Goal: Task Accomplishment & Management: Manage account settings

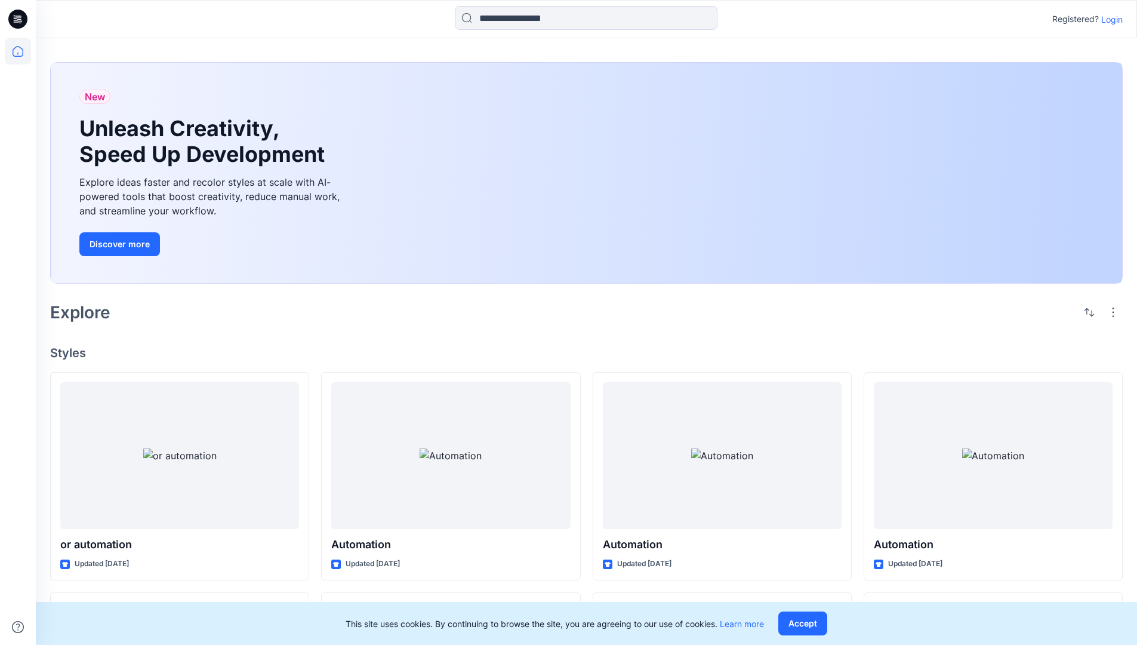
click at [1109, 19] on p "Login" at bounding box center [1111, 19] width 21 height 13
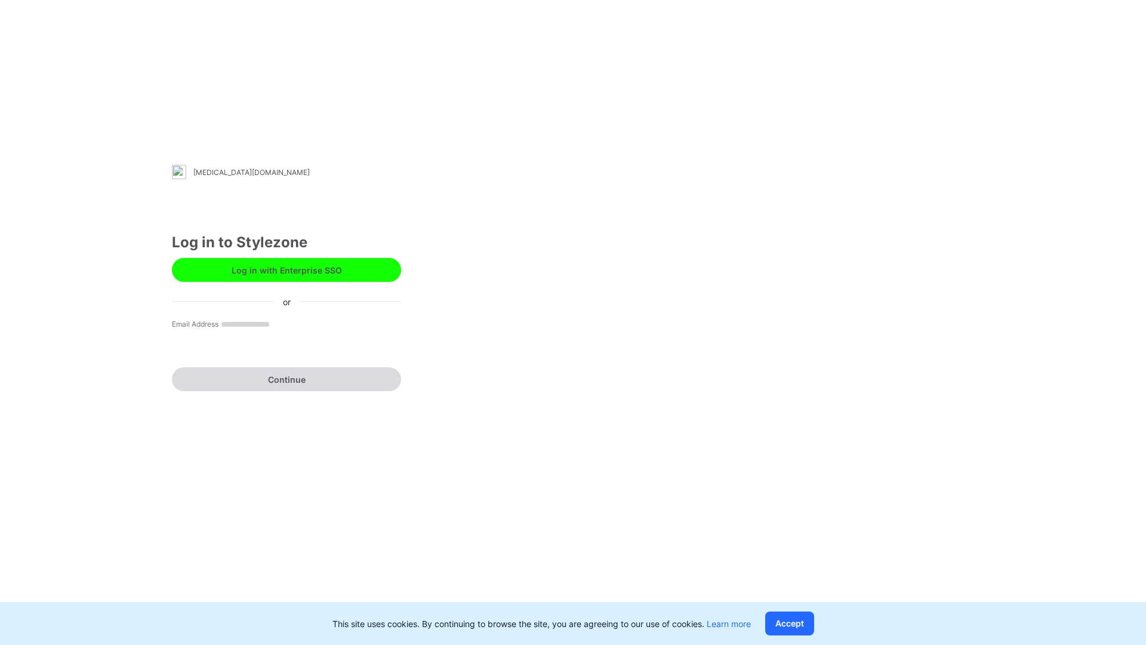
click at [236, 333] on input "Email Address" at bounding box center [262, 324] width 88 height 17
type input "**********"
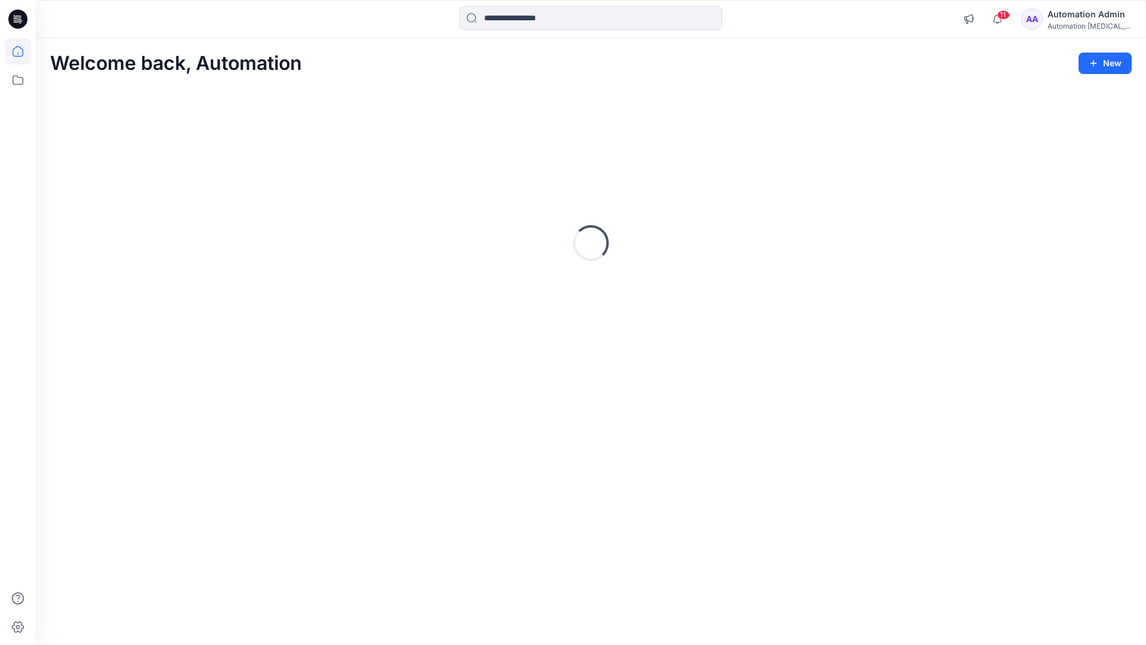
click at [23, 51] on icon at bounding box center [18, 51] width 11 height 11
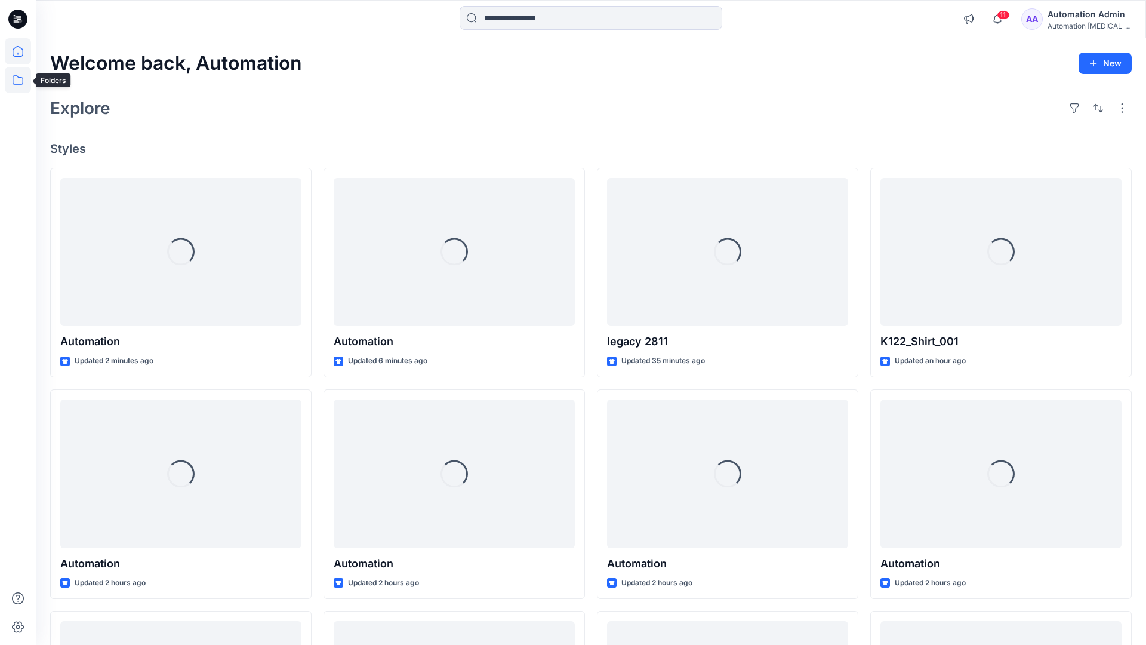
click at [19, 80] on icon at bounding box center [18, 80] width 26 height 26
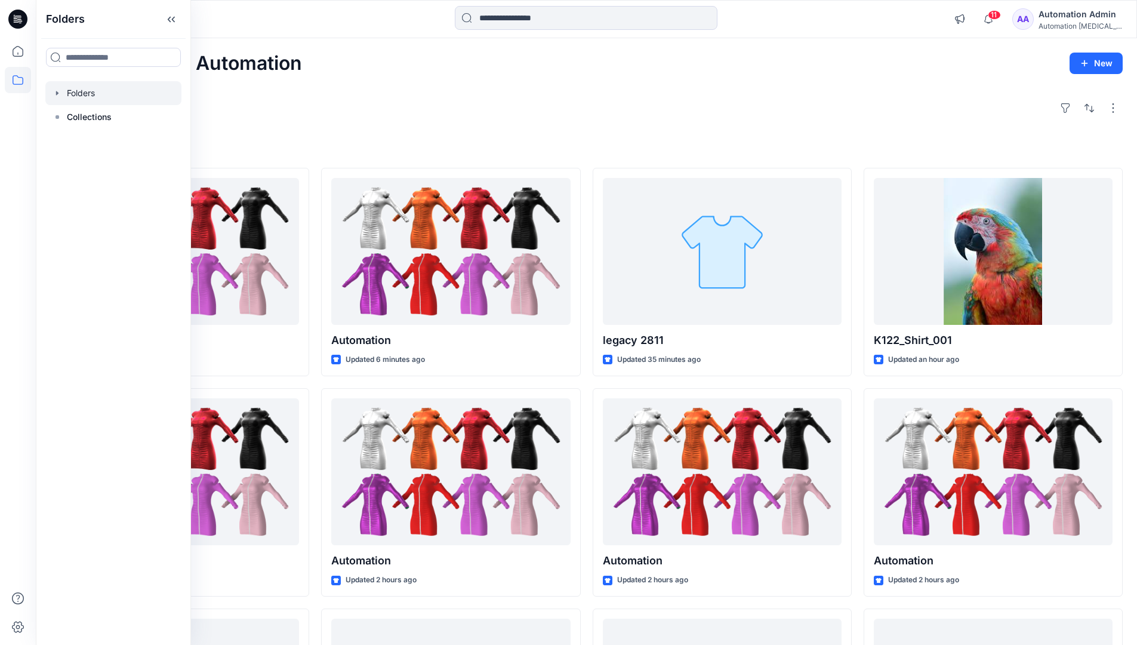
click at [88, 88] on div at bounding box center [113, 93] width 136 height 24
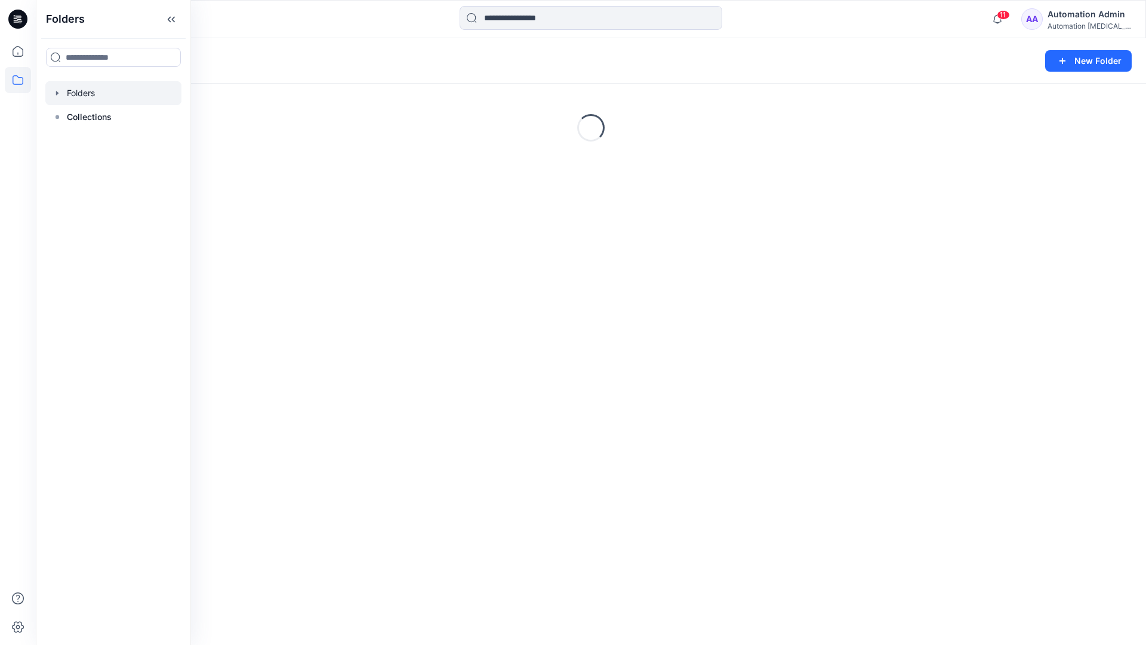
click at [525, 402] on div "Folders New Folder Loading..." at bounding box center [591, 341] width 1110 height 606
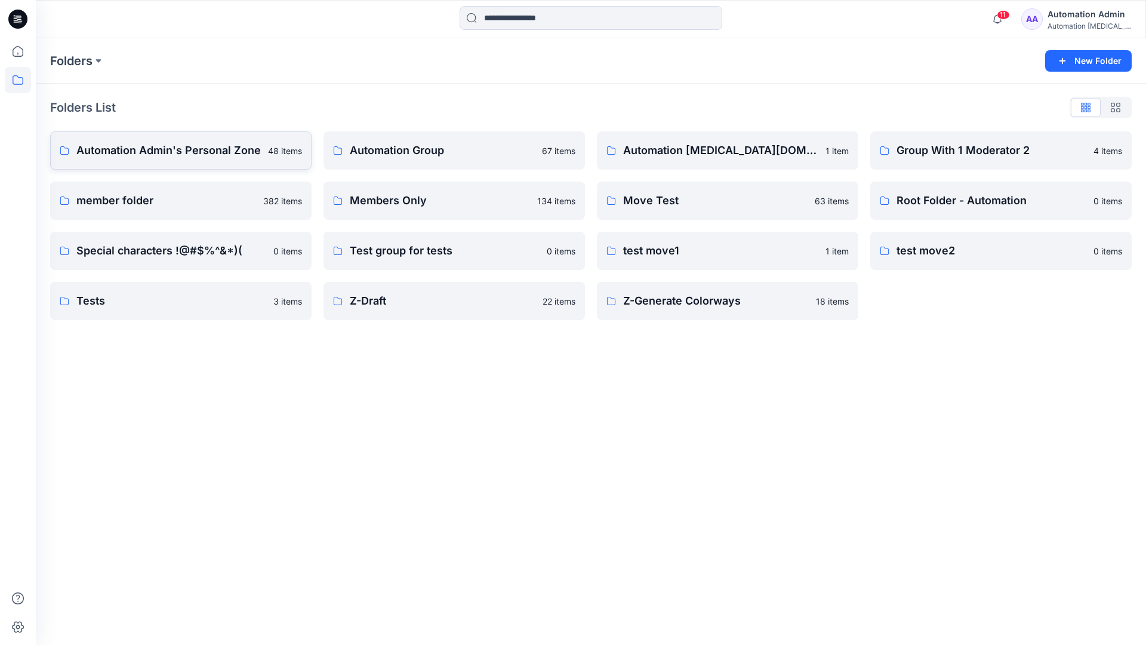
click at [201, 158] on p "Automation Admin's Personal Zone" at bounding box center [168, 150] width 184 height 17
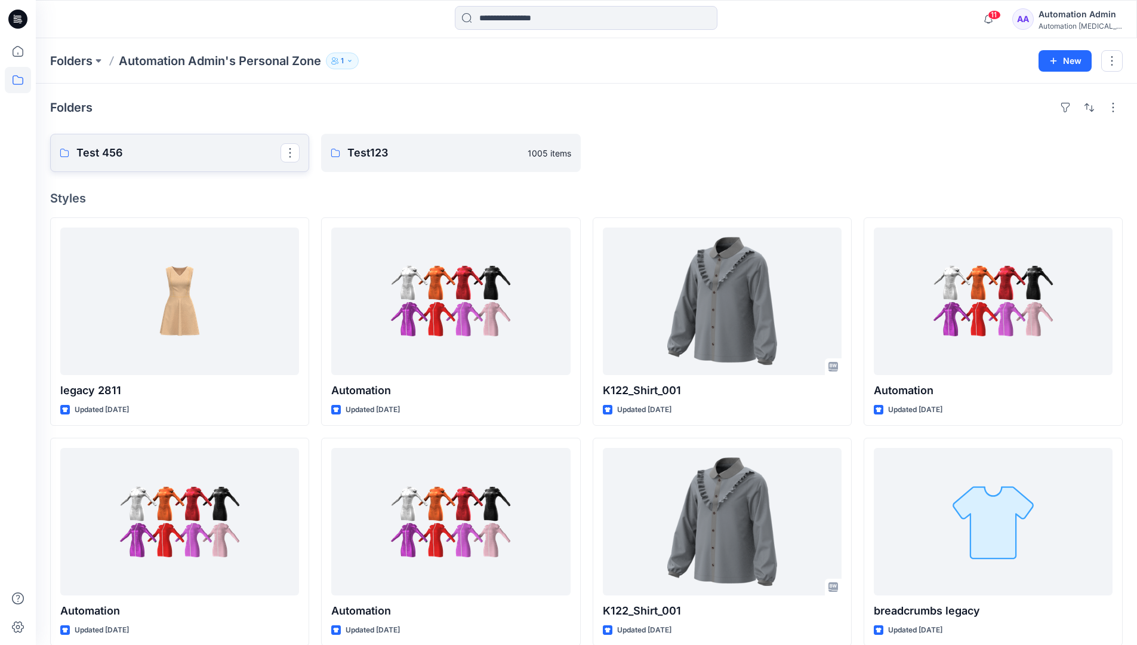
click at [201, 158] on p "Test 456" at bounding box center [178, 152] width 204 height 17
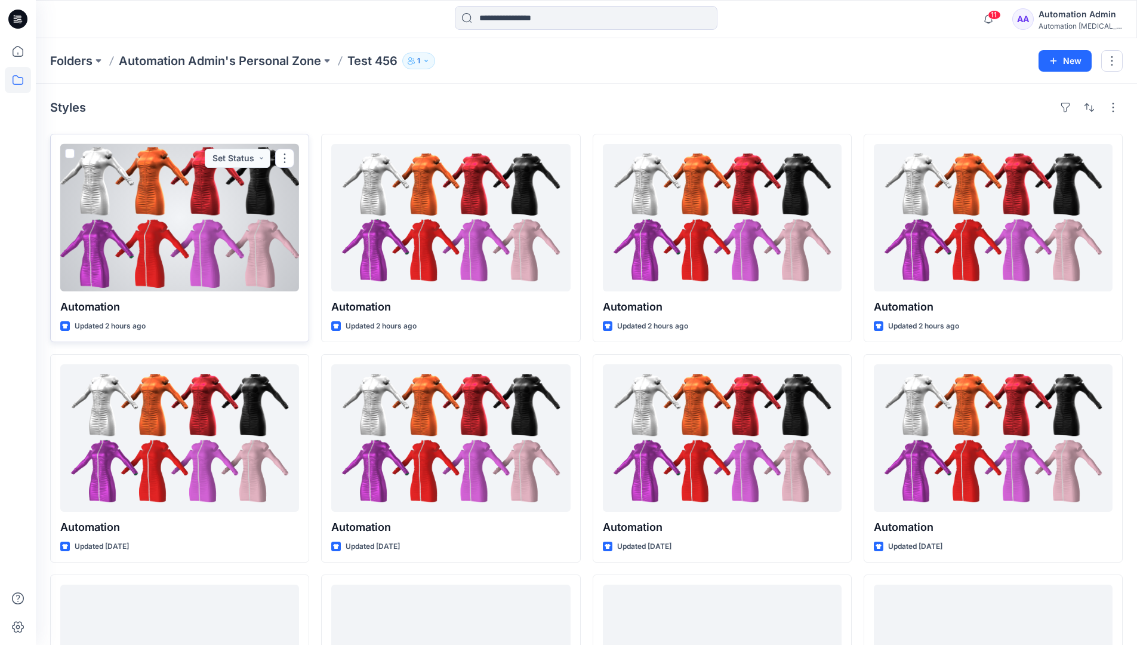
click at [188, 181] on div at bounding box center [179, 217] width 239 height 147
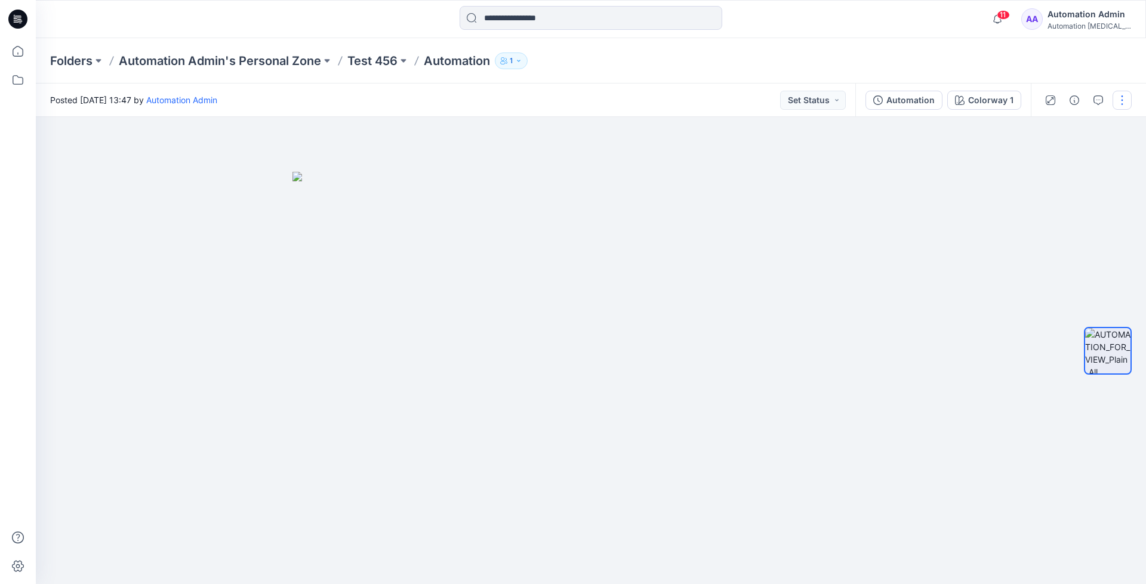
click at [1123, 101] on button "button" at bounding box center [1122, 100] width 19 height 19
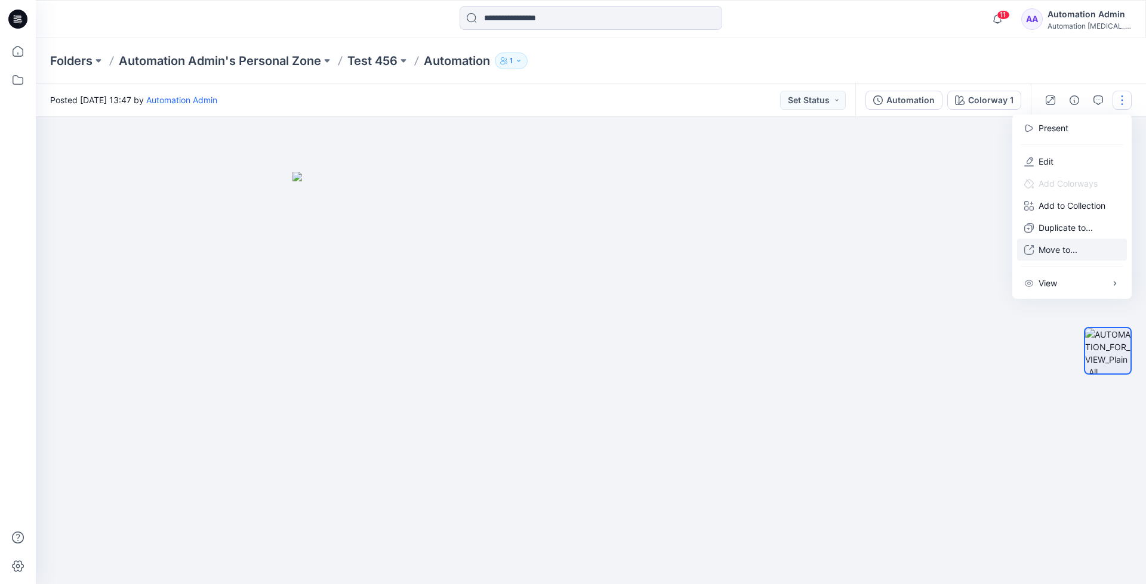
click at [1077, 244] on p "Move to..." at bounding box center [1058, 250] width 39 height 13
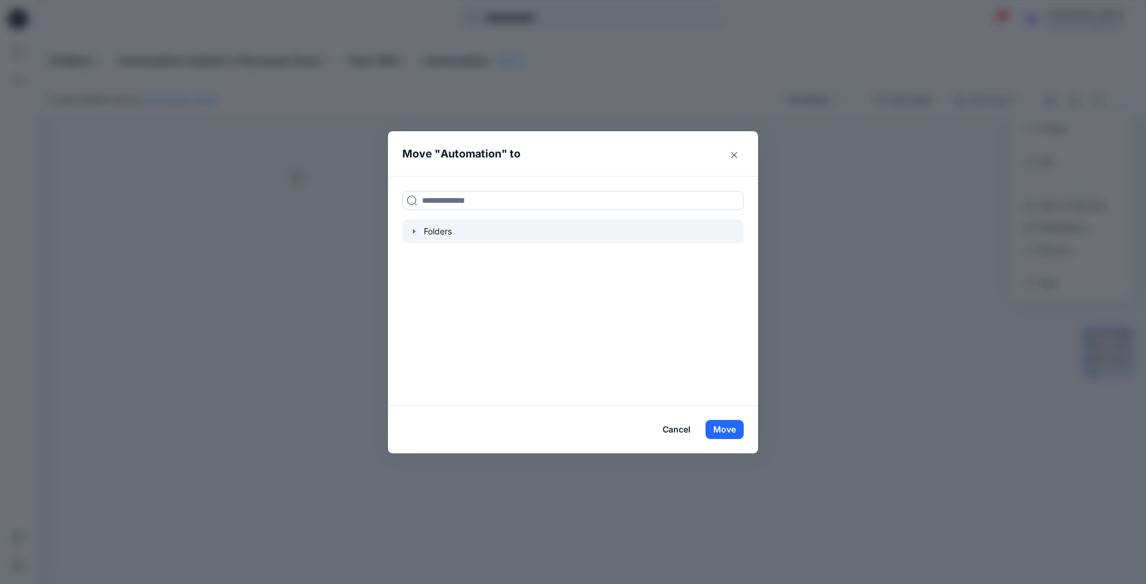
click at [436, 230] on div at bounding box center [572, 232] width 341 height 24
click at [412, 230] on icon "button" at bounding box center [414, 232] width 10 height 10
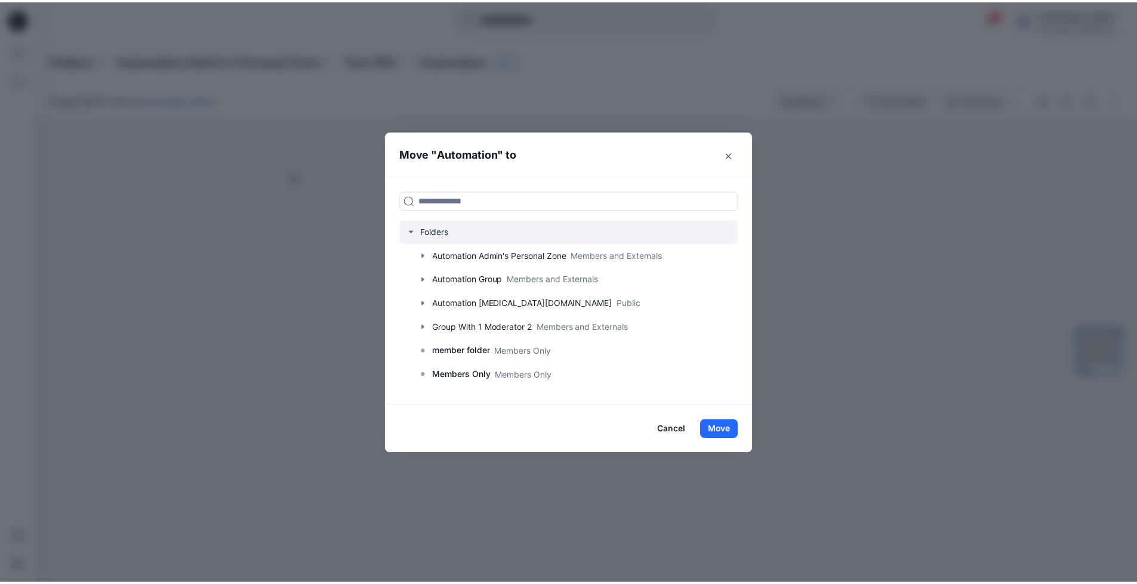
scroll to position [94, 0]
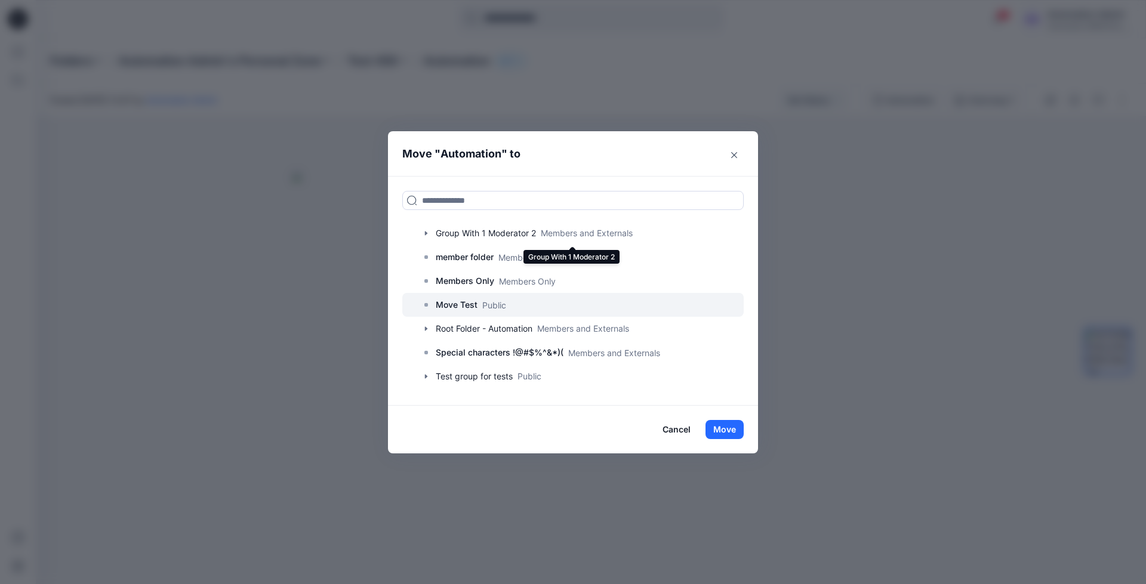
click at [442, 306] on p "Move Test" at bounding box center [457, 305] width 42 height 14
click at [722, 425] on button "Move" at bounding box center [725, 429] width 38 height 19
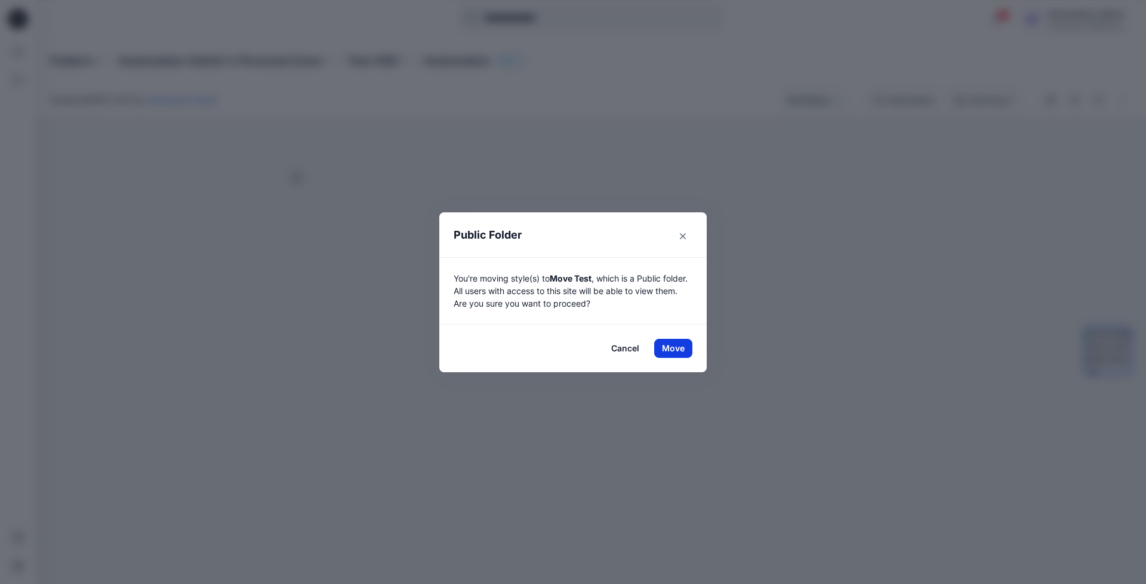
click at [673, 348] on button "Move" at bounding box center [673, 348] width 38 height 19
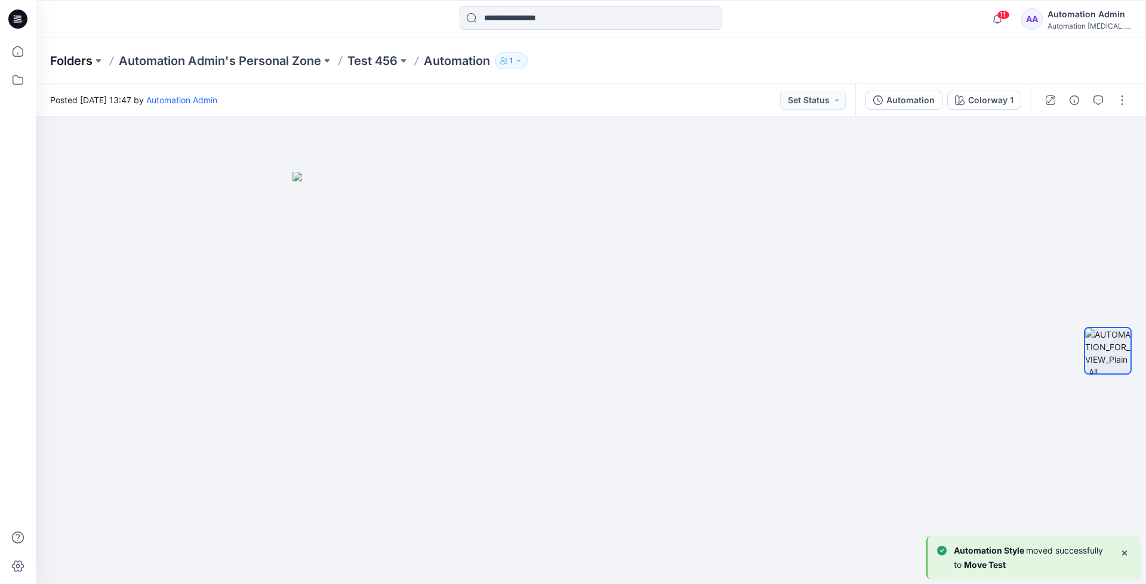
click at [66, 60] on p "Folders" at bounding box center [71, 61] width 42 height 17
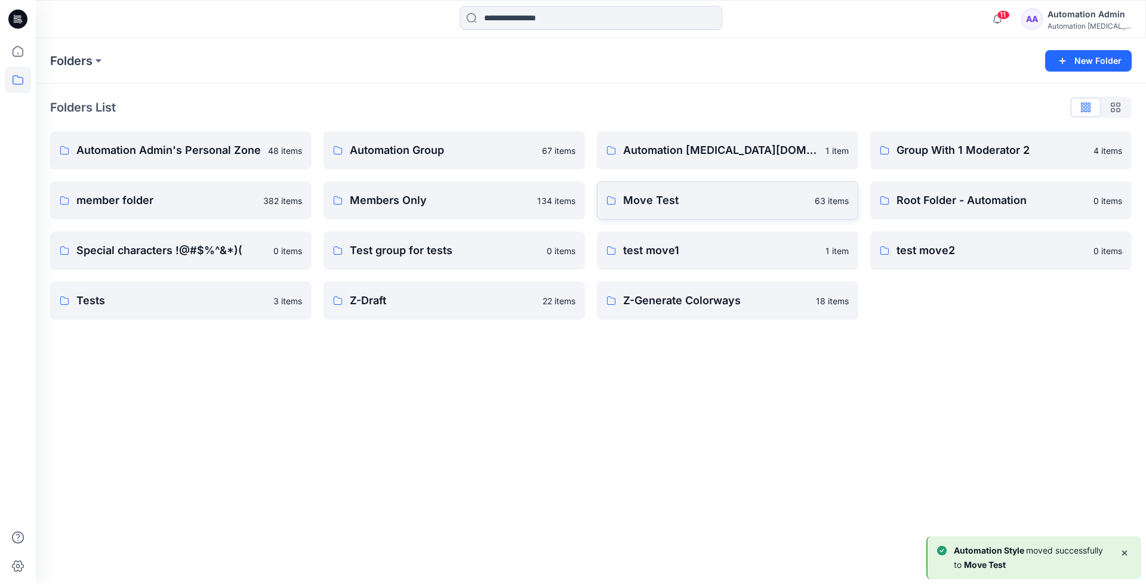
click at [717, 214] on link "Move Test 63 items" at bounding box center [727, 200] width 261 height 38
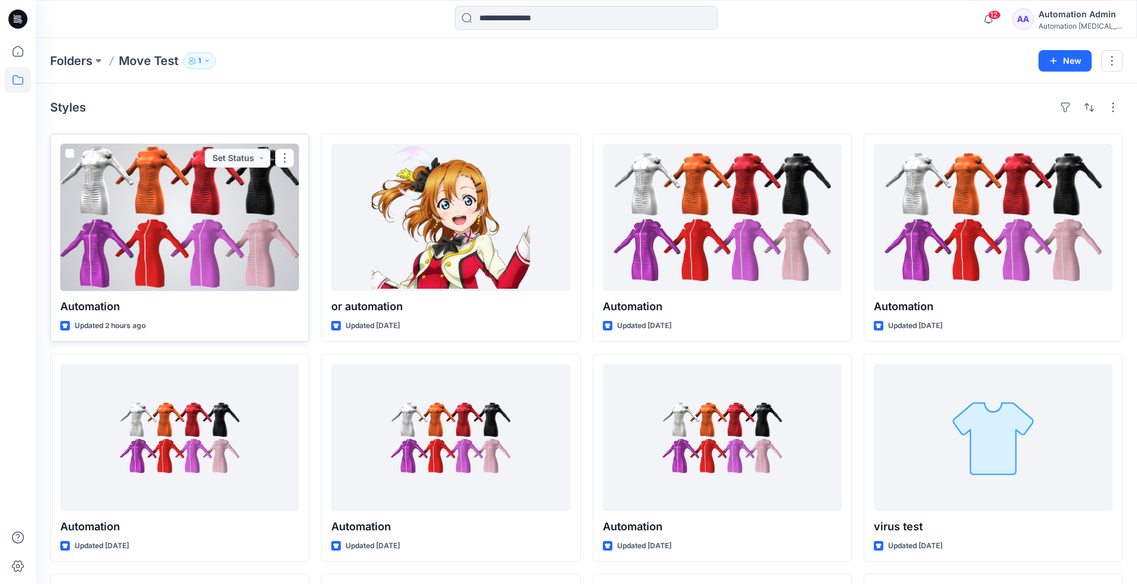
click at [213, 238] on div at bounding box center [179, 217] width 239 height 147
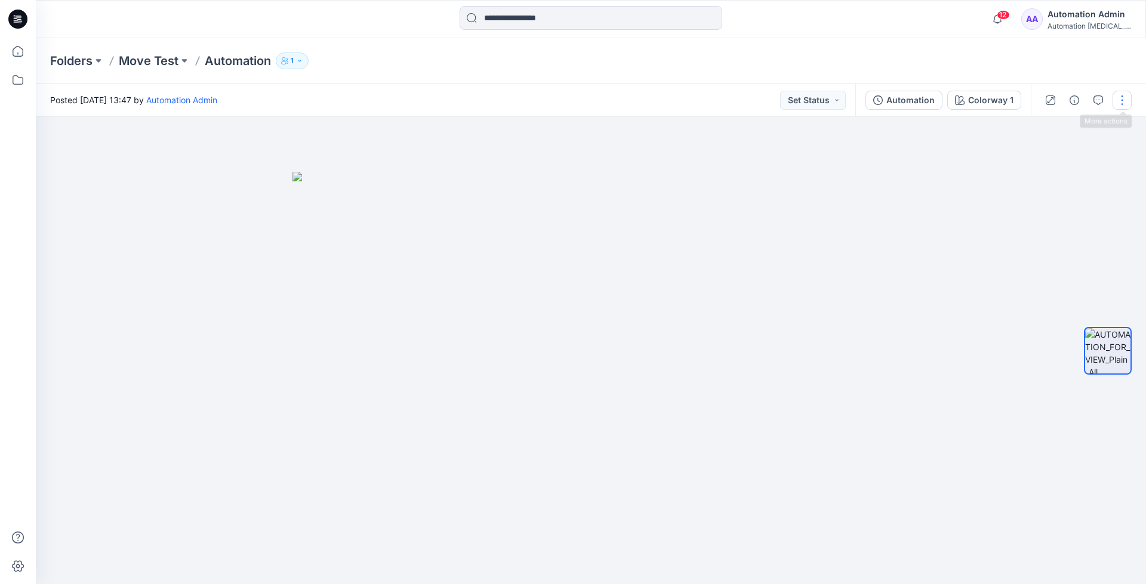
click at [1120, 102] on button "button" at bounding box center [1122, 100] width 19 height 19
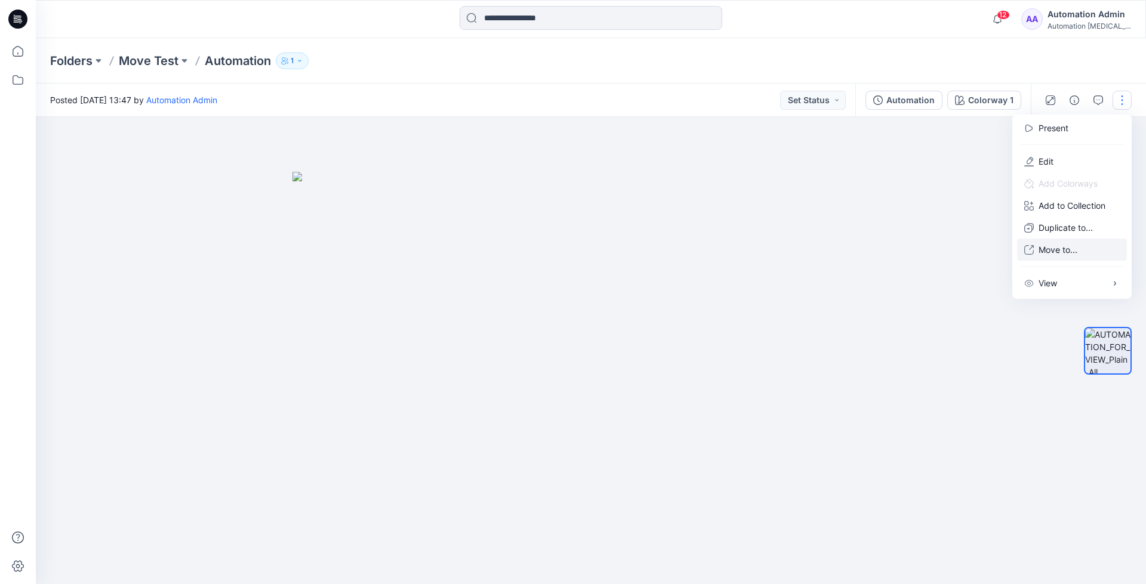
click at [1053, 246] on p "Move to..." at bounding box center [1058, 250] width 39 height 13
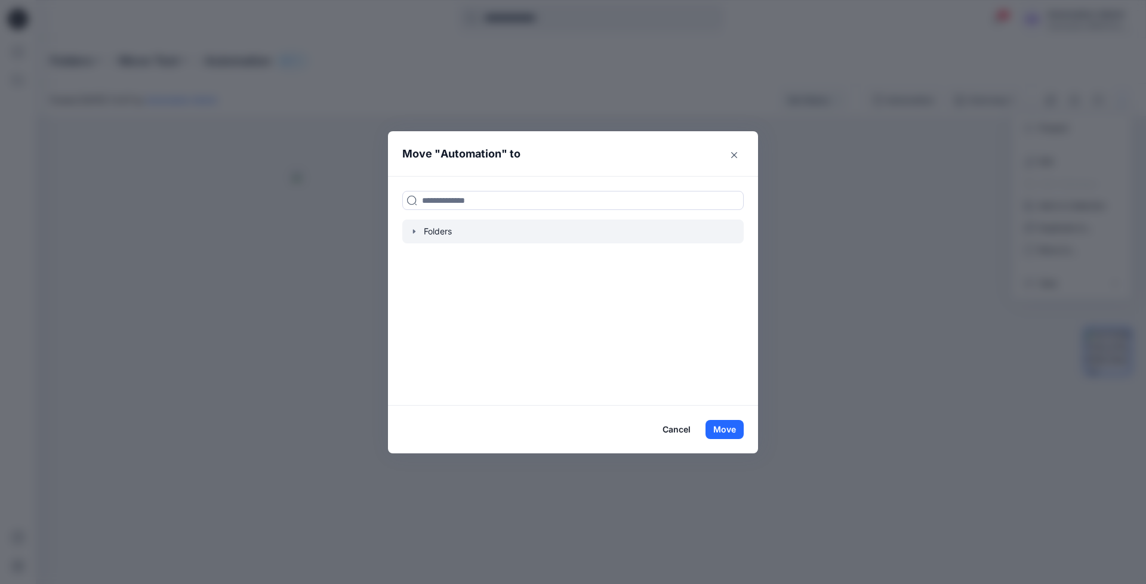
click at [413, 235] on icon "button" at bounding box center [414, 232] width 10 height 10
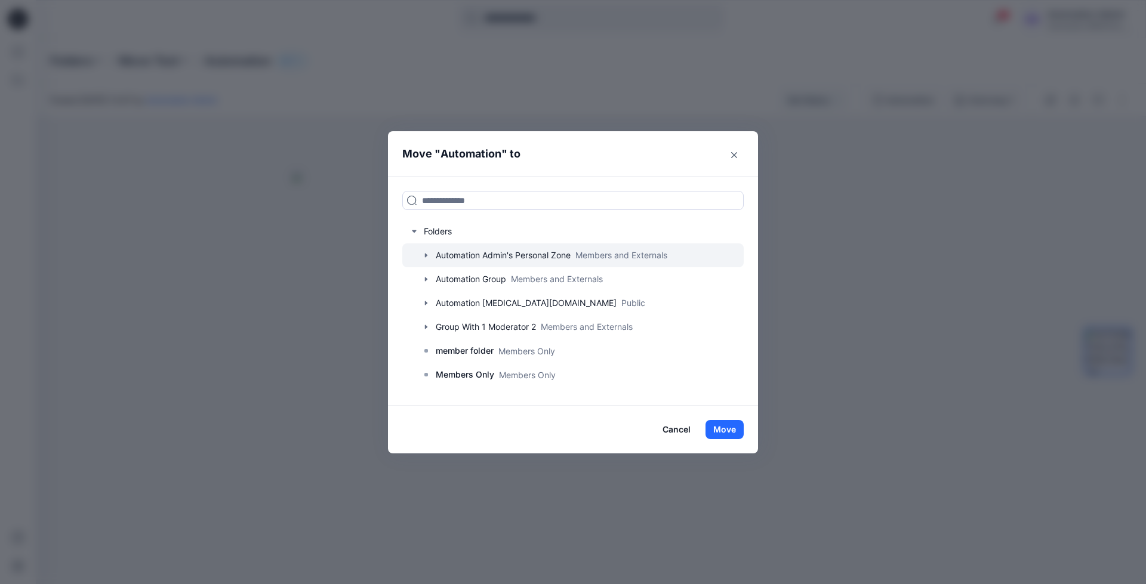
click at [425, 254] on icon "button" at bounding box center [426, 256] width 2 height 4
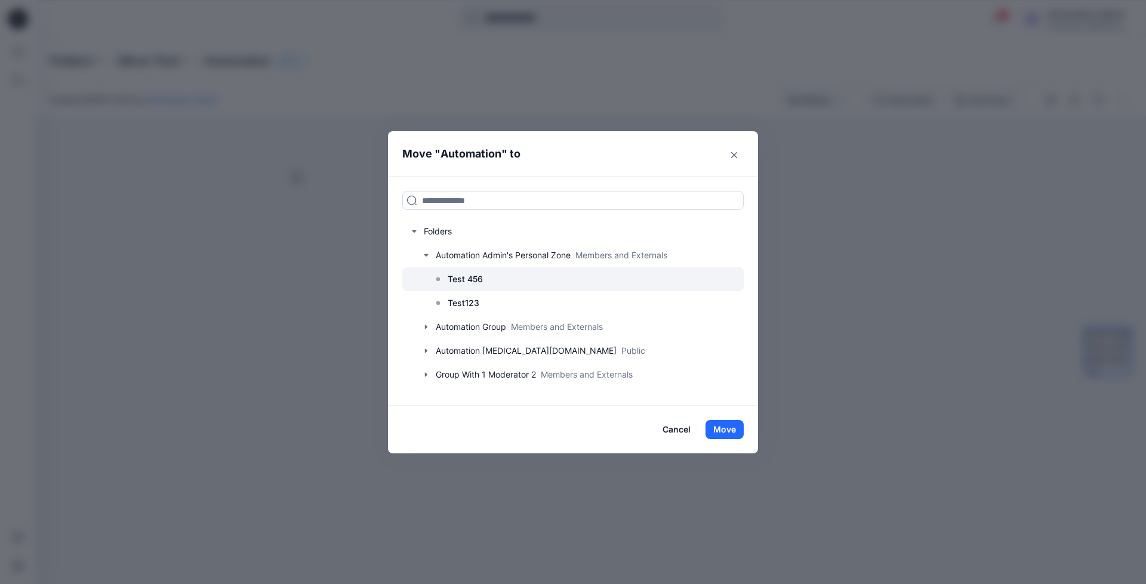
click at [467, 278] on p "Test 456" at bounding box center [465, 279] width 35 height 14
click at [732, 432] on button "Move" at bounding box center [725, 429] width 38 height 19
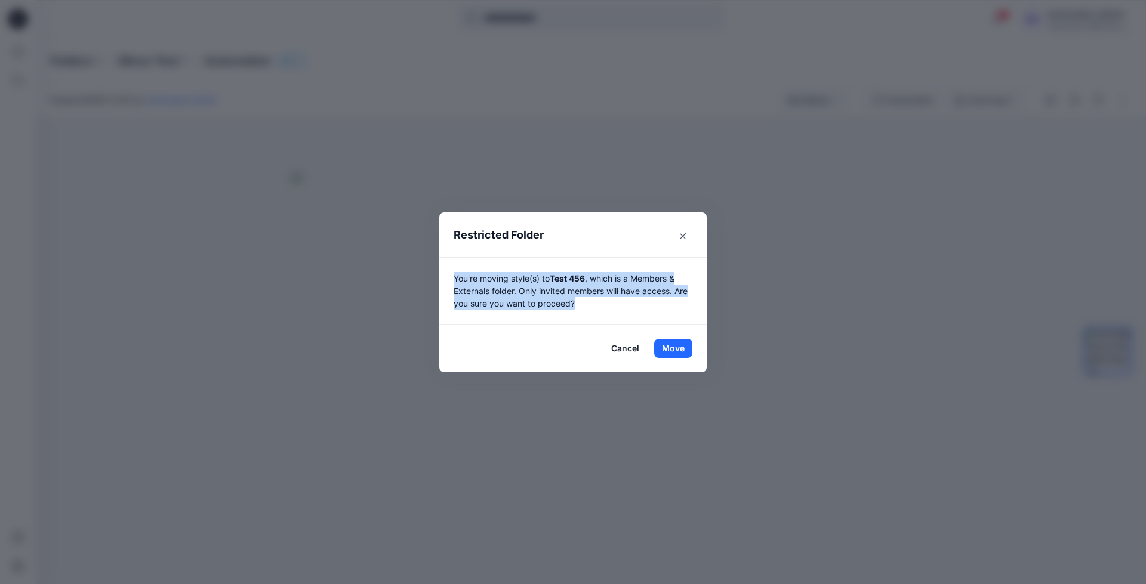
drag, startPoint x: 732, startPoint y: 432, endPoint x: 590, endPoint y: 301, distance: 192.6
click at [590, 301] on p "You're moving style(s) to Test 456 , which is a Members & Externals folder. Onl…" at bounding box center [573, 291] width 239 height 38
click at [673, 346] on button "Move" at bounding box center [673, 348] width 38 height 19
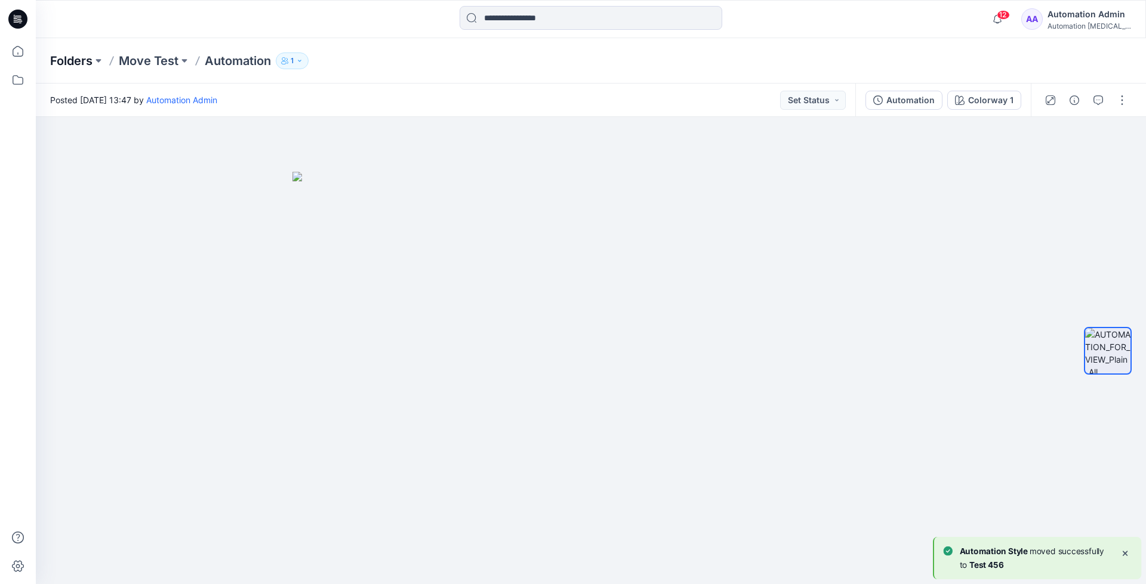
click at [70, 63] on p "Folders" at bounding box center [71, 61] width 42 height 17
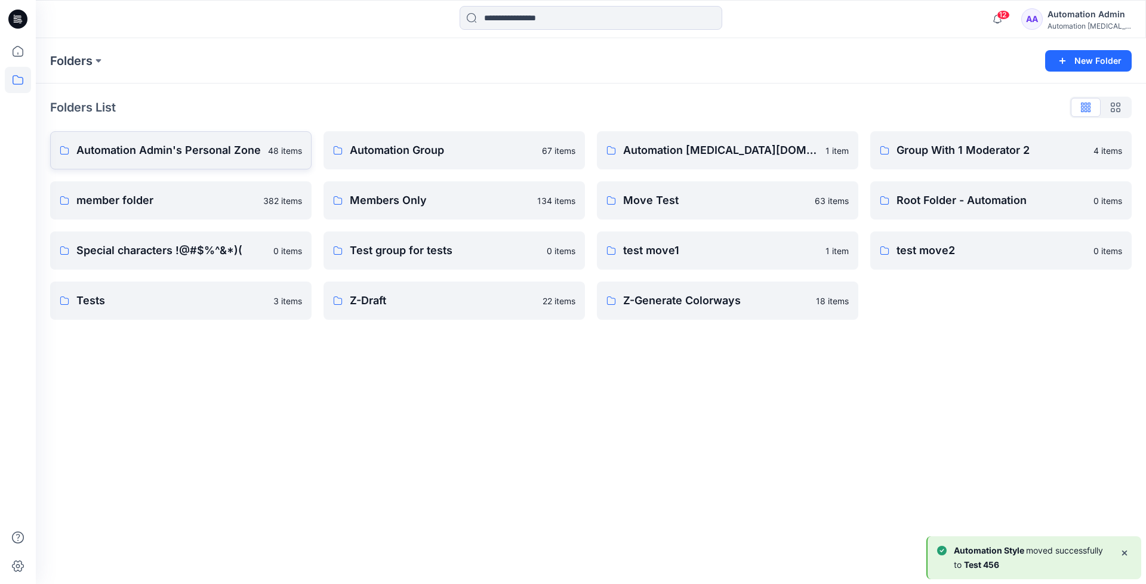
click at [146, 150] on p "Automation Admin's Personal Zone" at bounding box center [168, 150] width 184 height 17
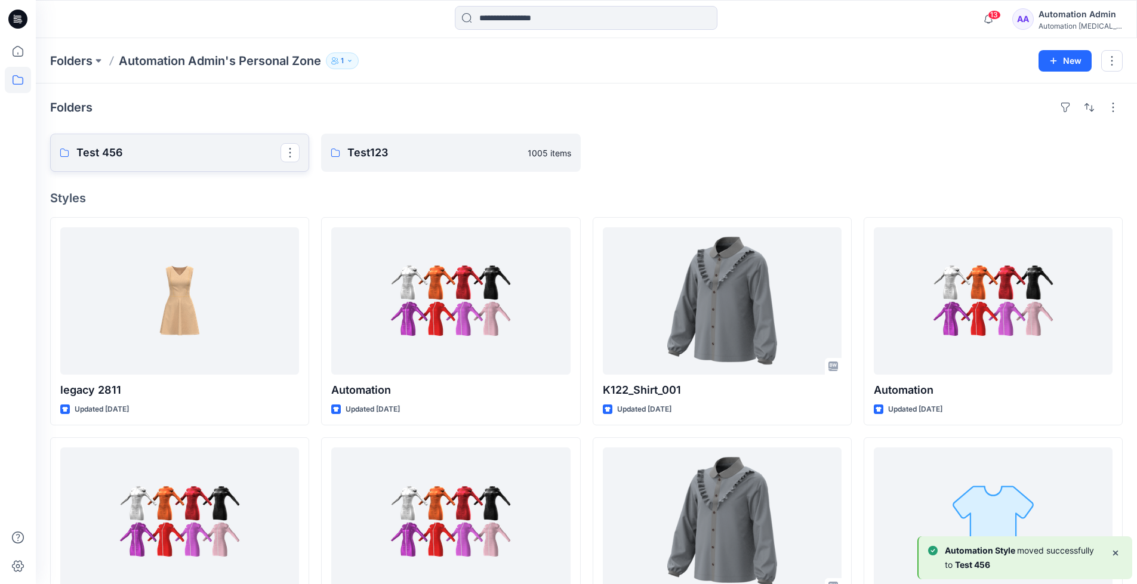
click at [146, 150] on p "Test 456" at bounding box center [178, 152] width 204 height 17
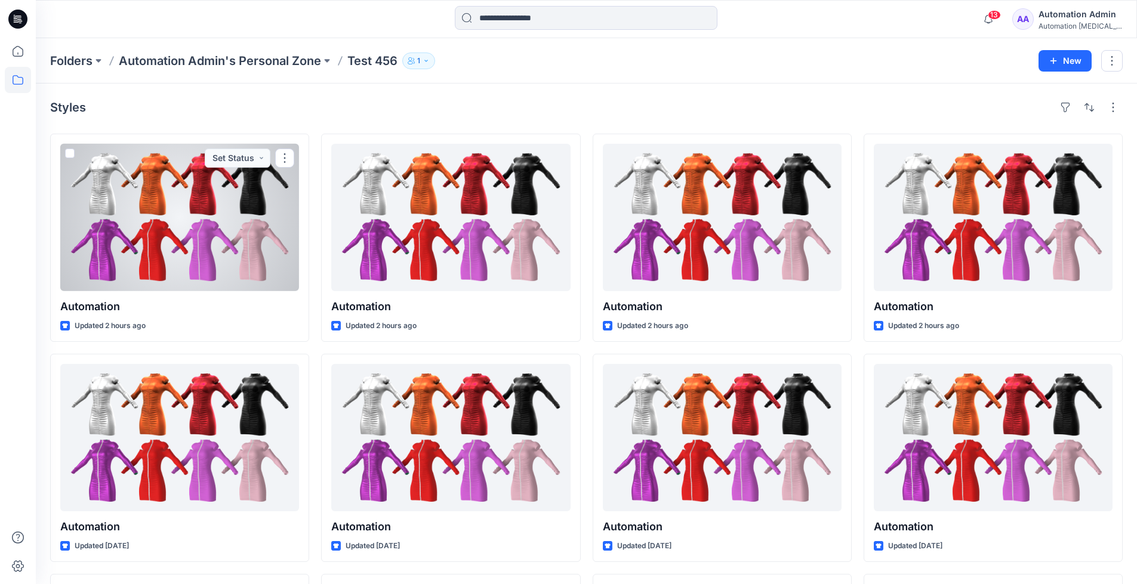
click at [1064, 23] on div "Automation testim..." at bounding box center [1081, 25] width 84 height 9
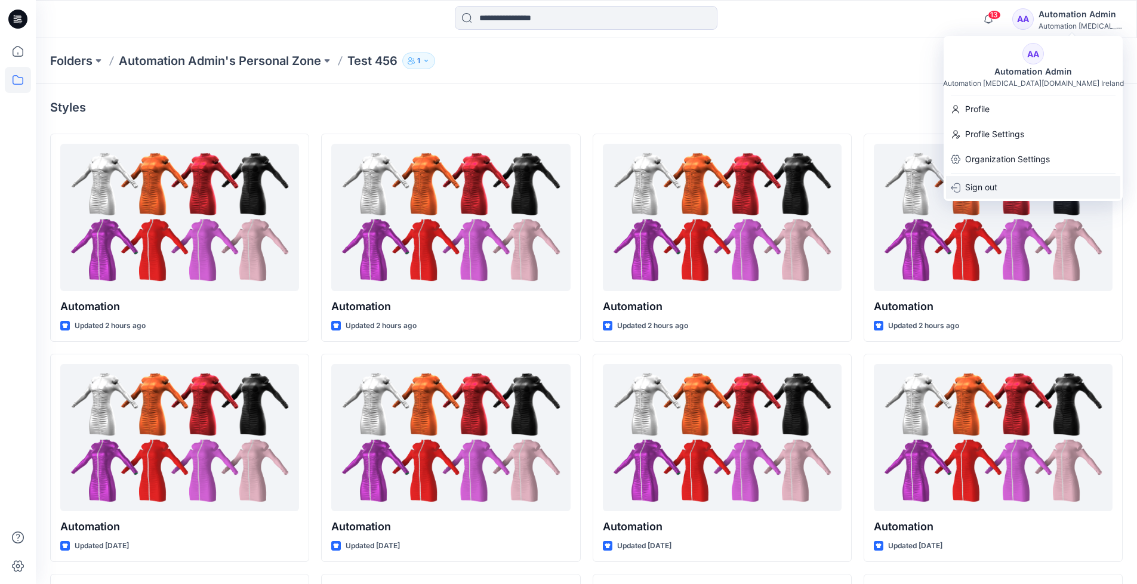
click at [992, 187] on p "Sign out" at bounding box center [981, 187] width 32 height 23
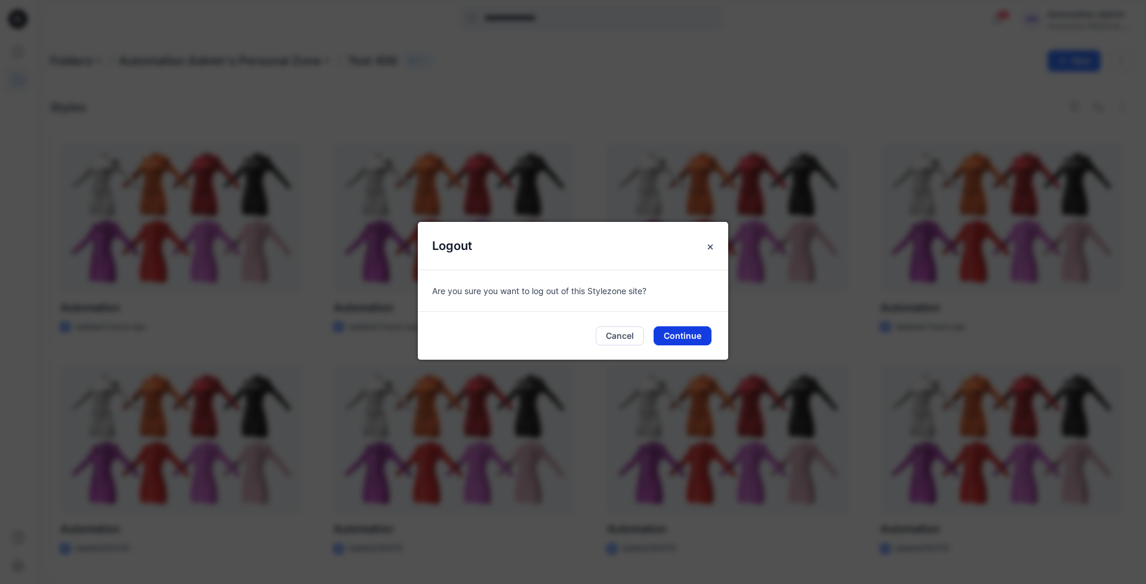
click at [697, 334] on button "Continue" at bounding box center [683, 336] width 58 height 19
